Goal: Check status

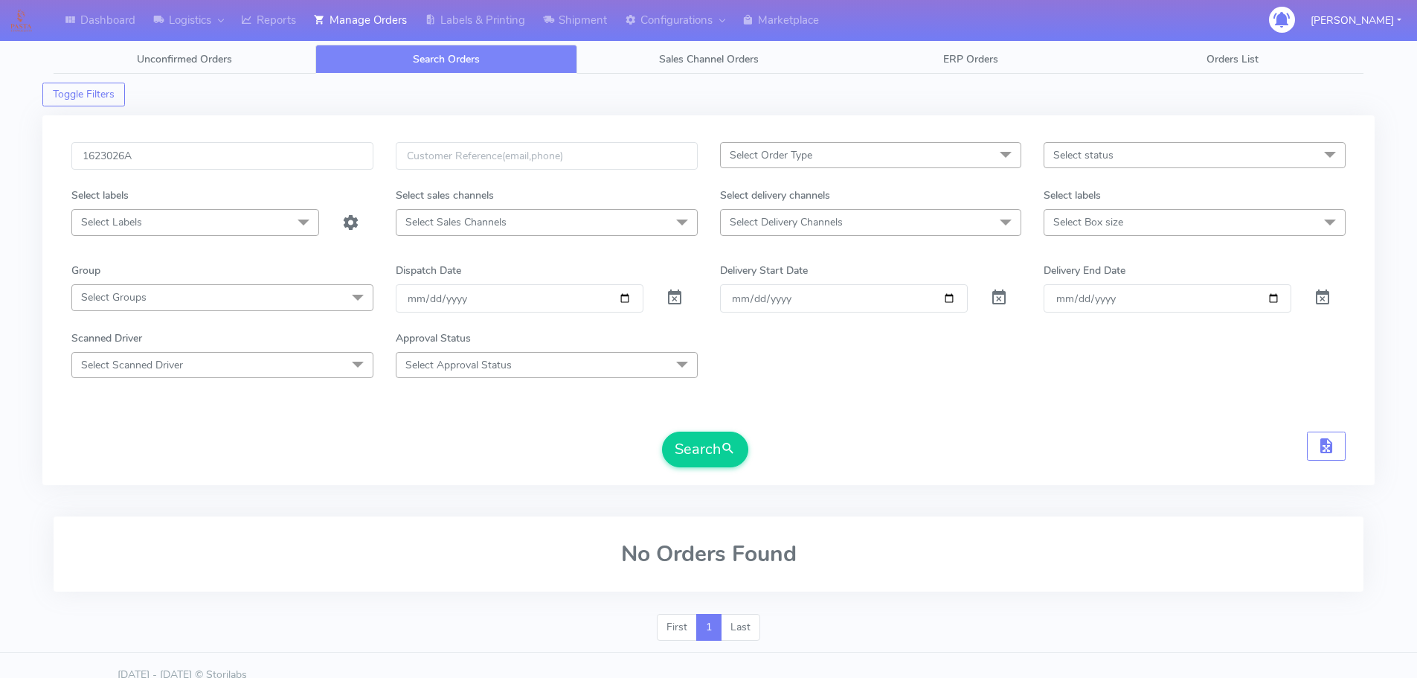
type input "1623026A"
click at [662, 431] on button "Search" at bounding box center [705, 449] width 86 height 36
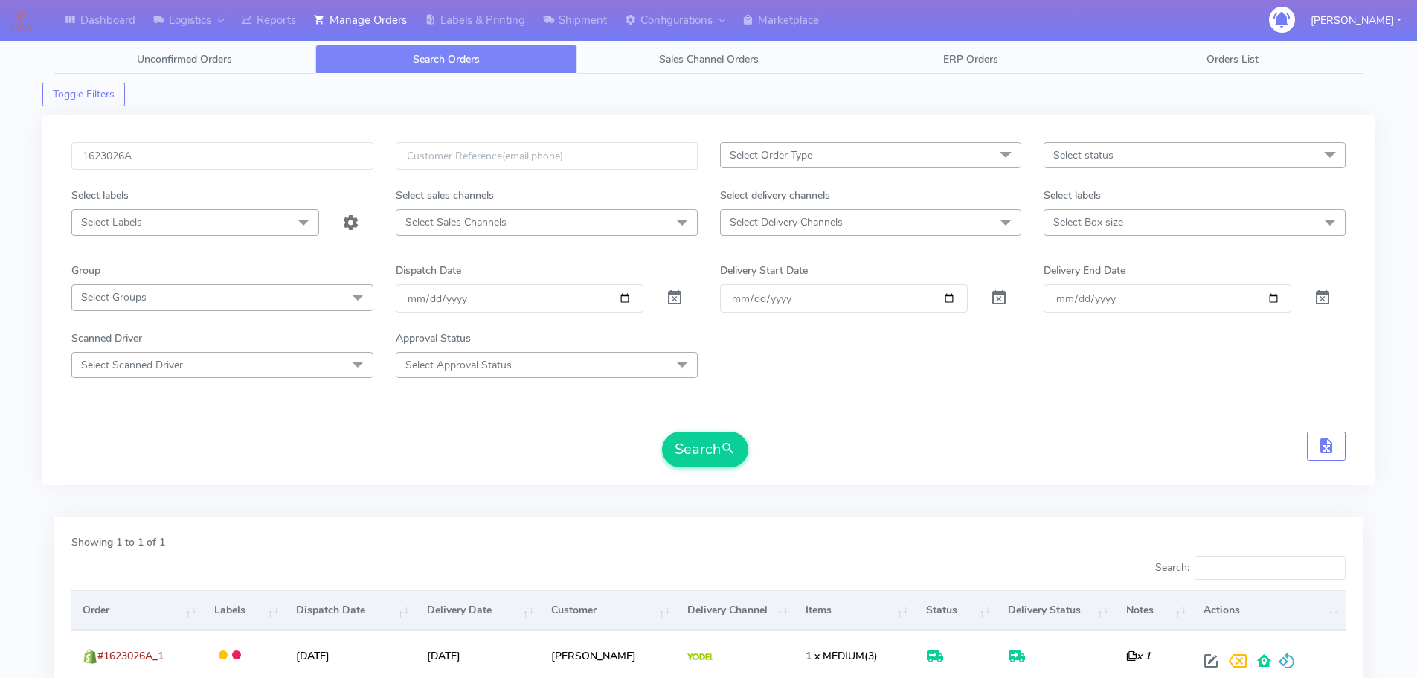
click at [1191, 420] on form "1623026A Select Order Type Select All MEALS ATAVI One Off Pasta Club Gift Kit E…" at bounding box center [708, 304] width 1274 height 325
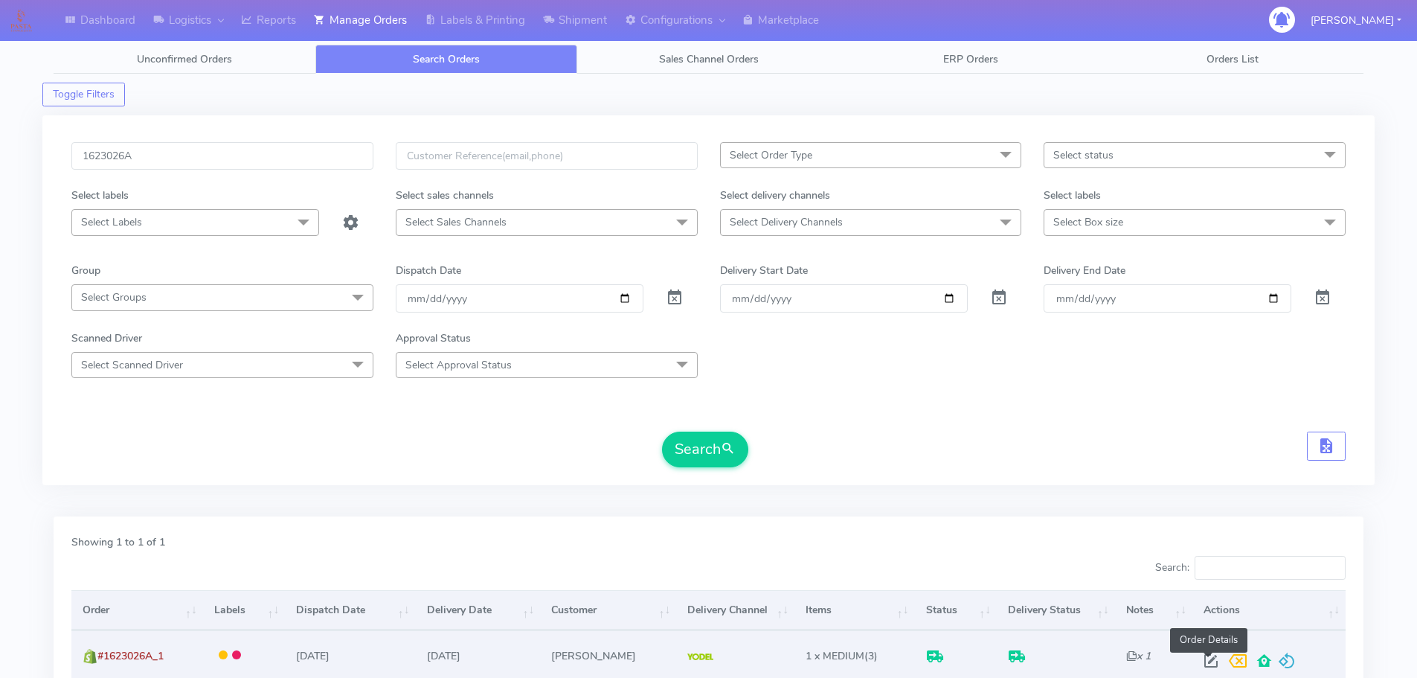
click at [1208, 667] on span at bounding box center [1211, 664] width 27 height 14
select select "5"
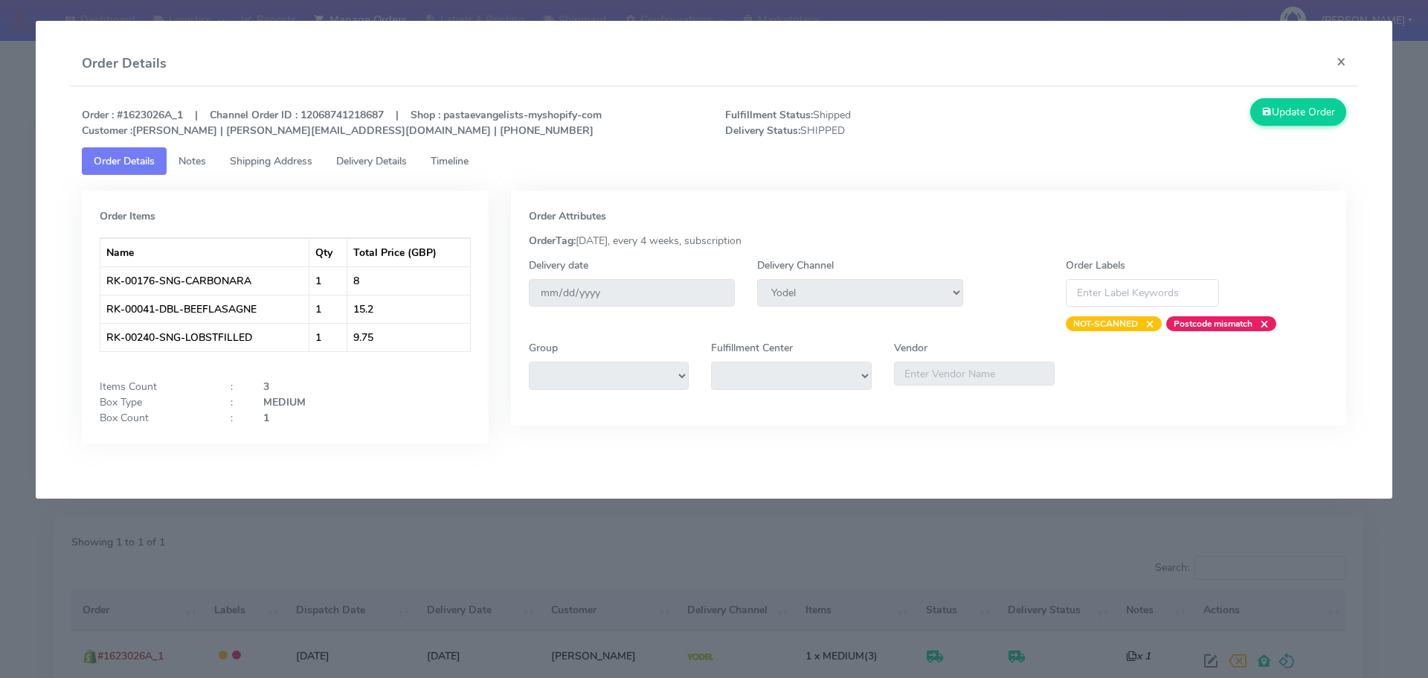
click at [402, 161] on span "Delivery Details" at bounding box center [371, 161] width 71 height 14
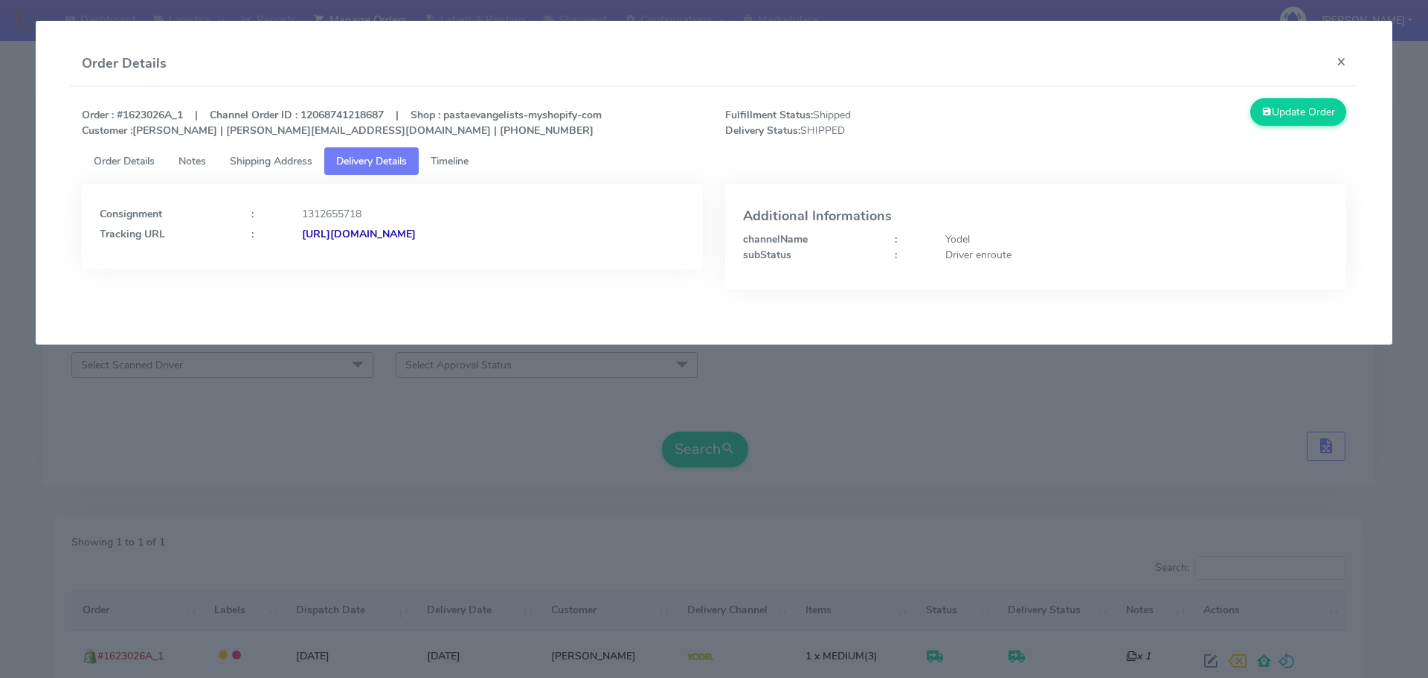
drag, startPoint x: 635, startPoint y: 248, endPoint x: 462, endPoint y: 248, distance: 172.6
click at [462, 248] on div "Consignment : 1312655718 Tracking URL : [URL][DOMAIN_NAME]" at bounding box center [392, 226] width 621 height 85
copy strong "JJD0002249960900137"
